Goal: Check status: Check status

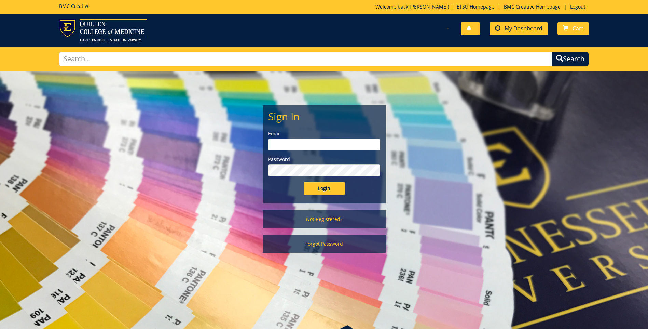
type input "[EMAIL_ADDRESS][DOMAIN_NAME]"
click at [533, 29] on span "My Dashboard" at bounding box center [524, 29] width 38 height 8
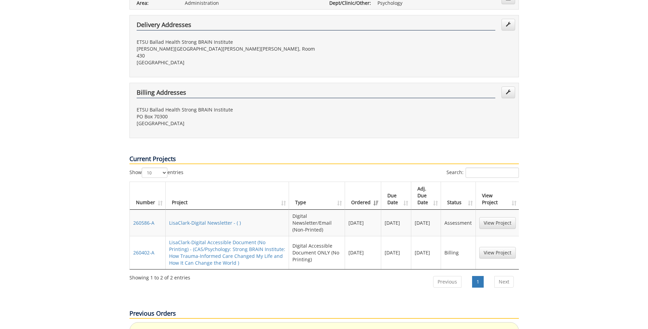
scroll to position [171, 0]
click at [494, 217] on link "View Project" at bounding box center [497, 223] width 37 height 12
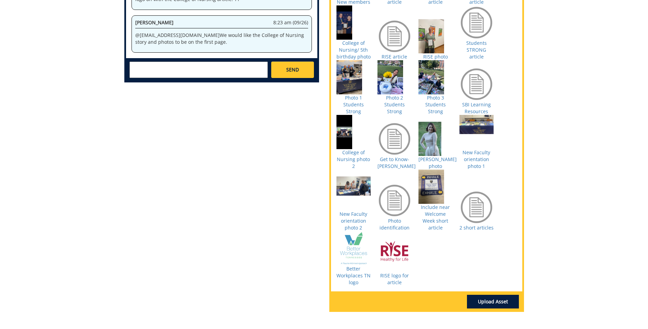
scroll to position [342, 0]
